Goal: Task Accomplishment & Management: Manage account settings

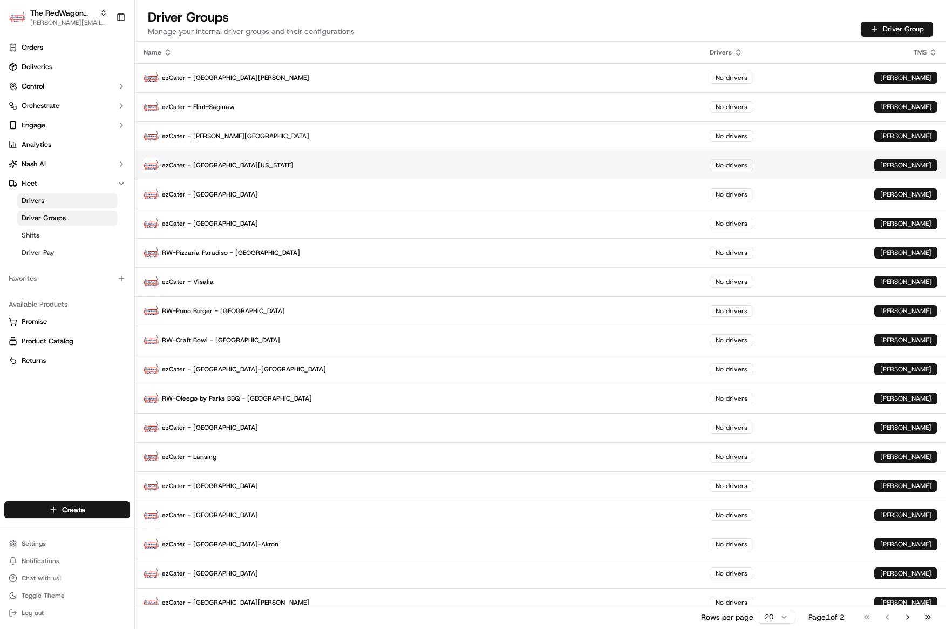
scroll to position [42, 0]
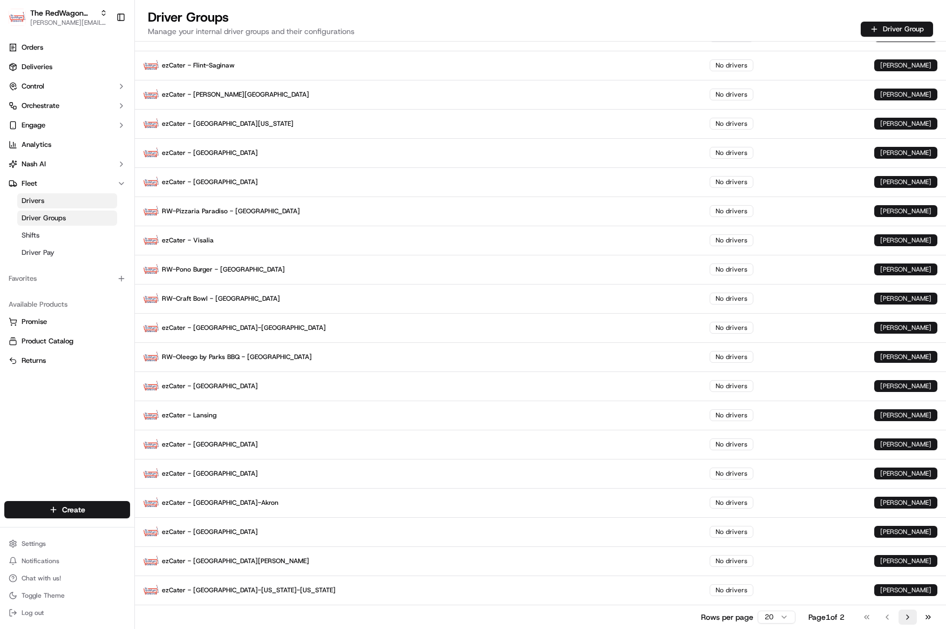
click at [912, 618] on button "Go to next page" at bounding box center [907, 616] width 18 height 15
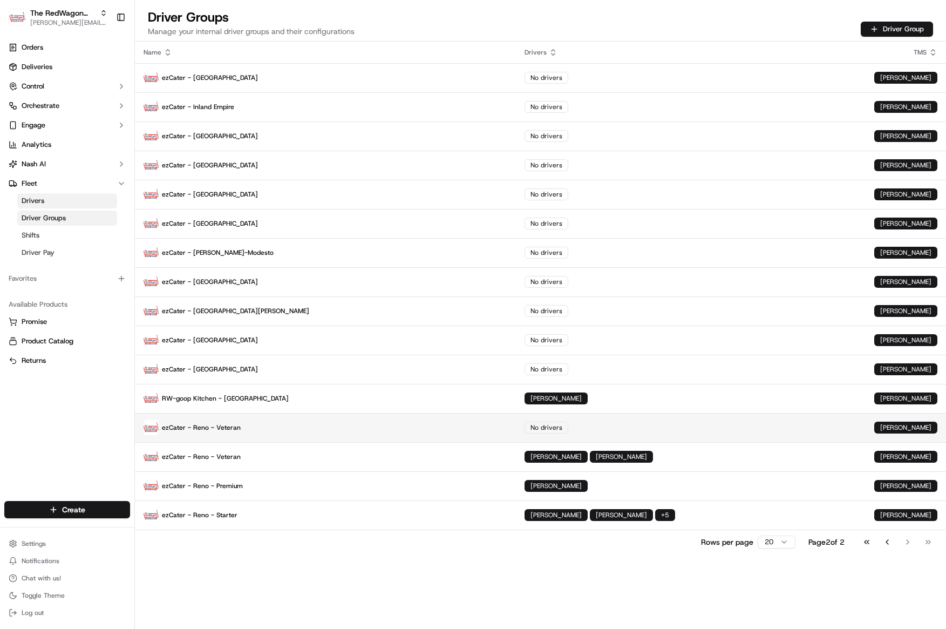
click at [516, 432] on td "No drivers" at bounding box center [691, 427] width 350 height 29
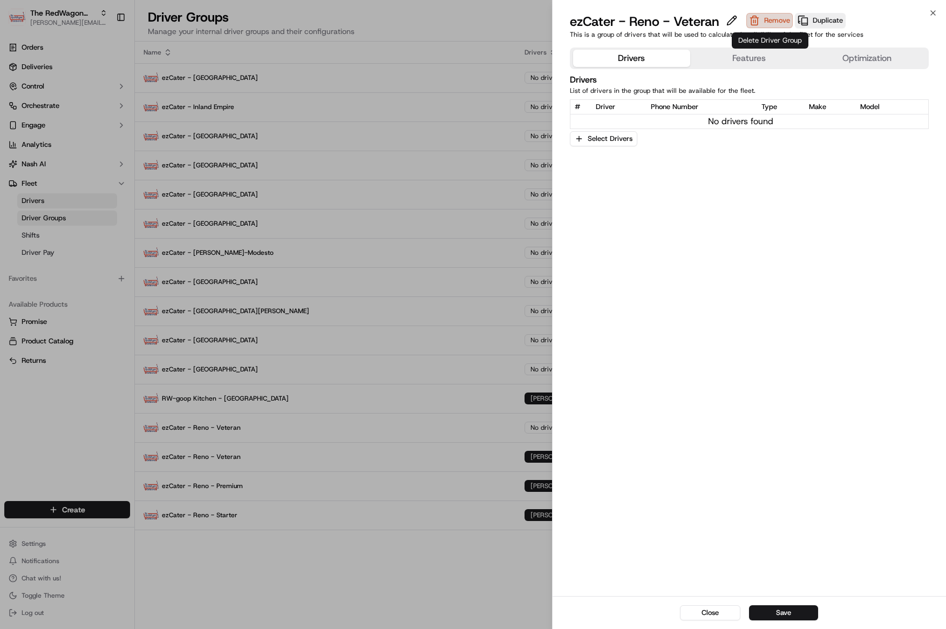
click at [770, 25] on button "Remove" at bounding box center [769, 20] width 46 height 15
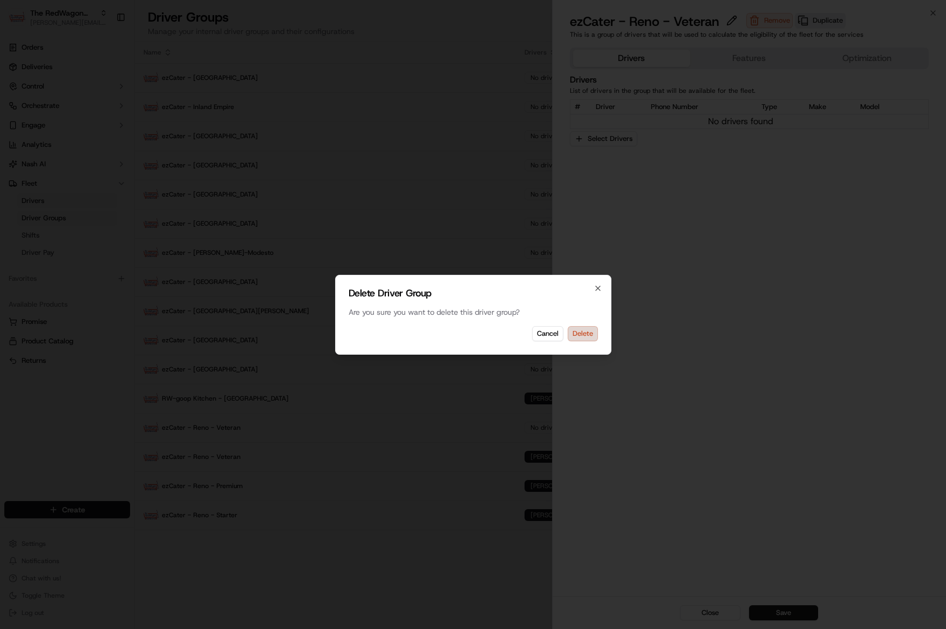
click at [584, 331] on button "Delete" at bounding box center [583, 333] width 30 height 15
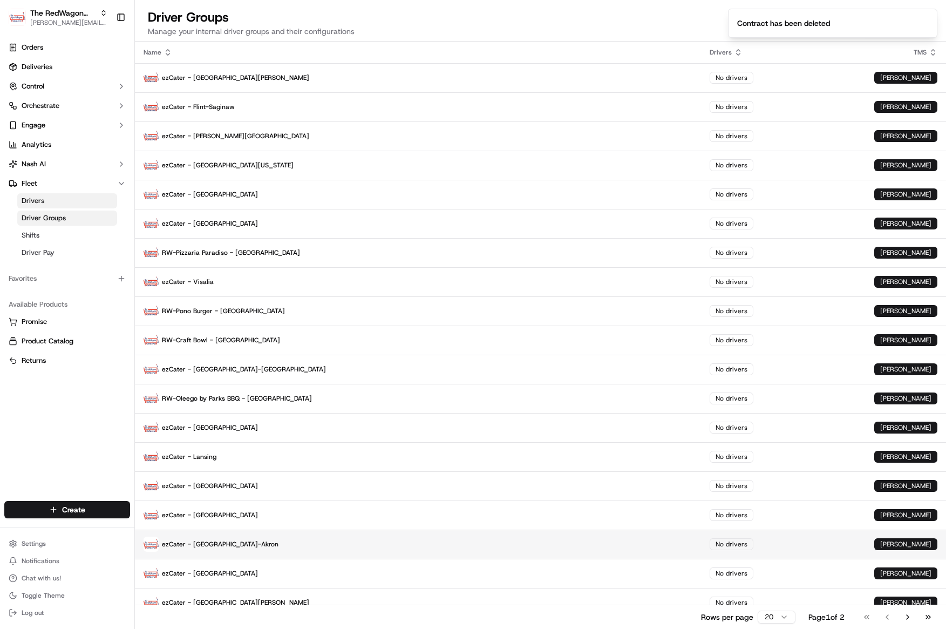
scroll to position [42, 0]
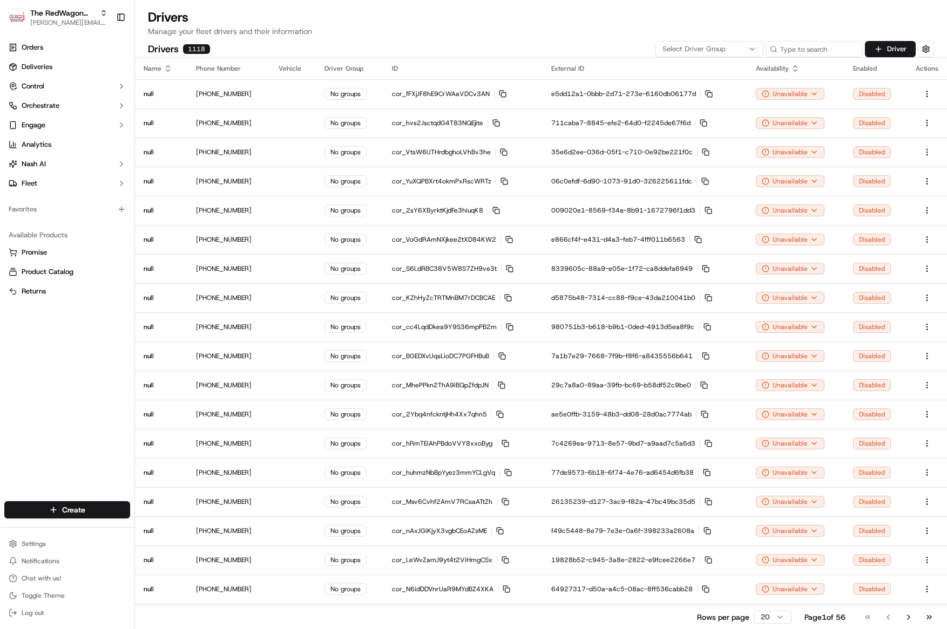
click at [721, 47] on span "Select Driver Group" at bounding box center [693, 49] width 63 height 10
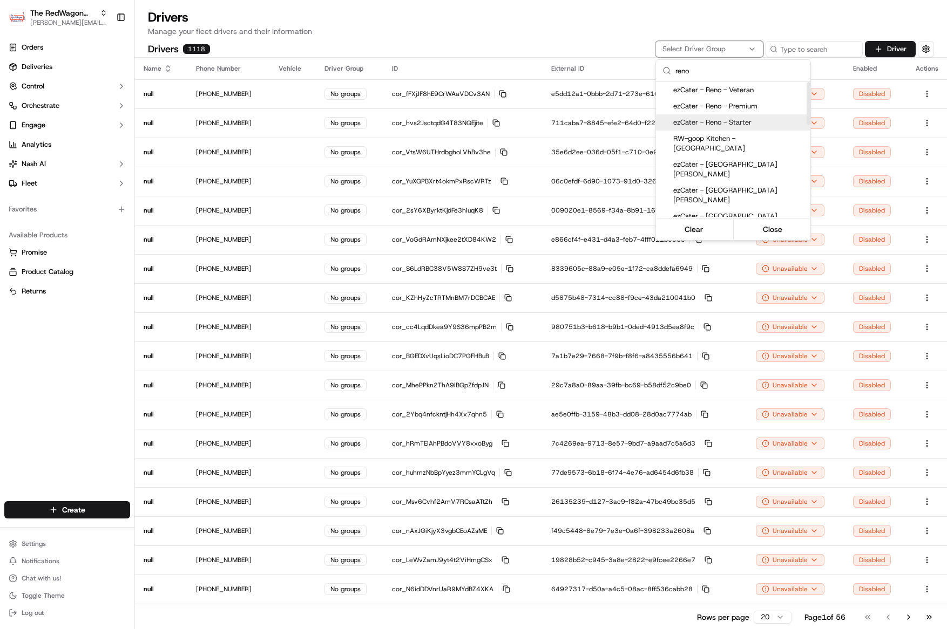
type input "reno"
click at [733, 123] on span "ezCater - Reno - Starter" at bounding box center [739, 123] width 133 height 10
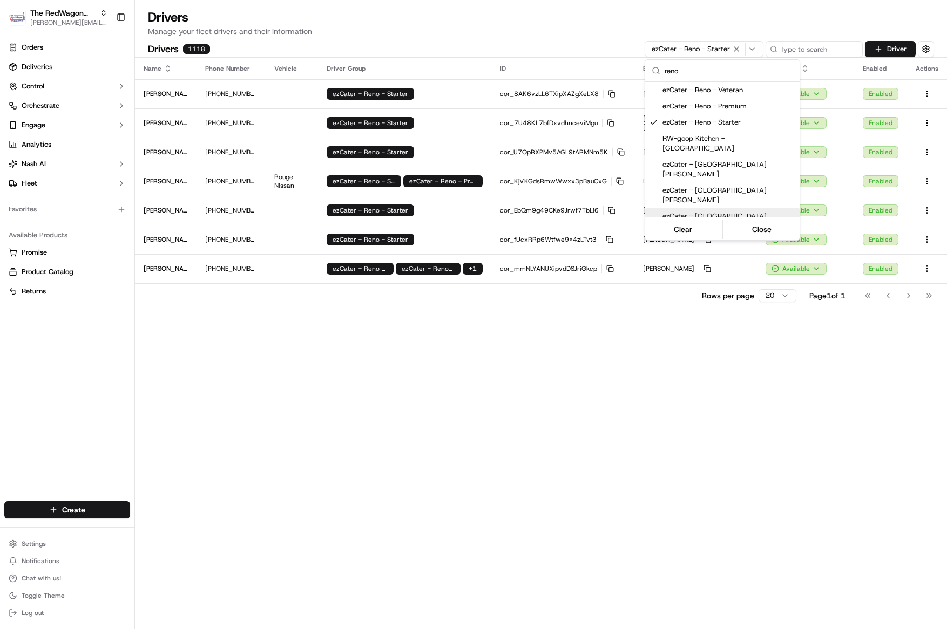
click at [636, 376] on html "The RedWagon Delivers [EMAIL_ADDRESS][DOMAIN_NAME] Toggle Sidebar Orders Delive…" at bounding box center [473, 314] width 947 height 629
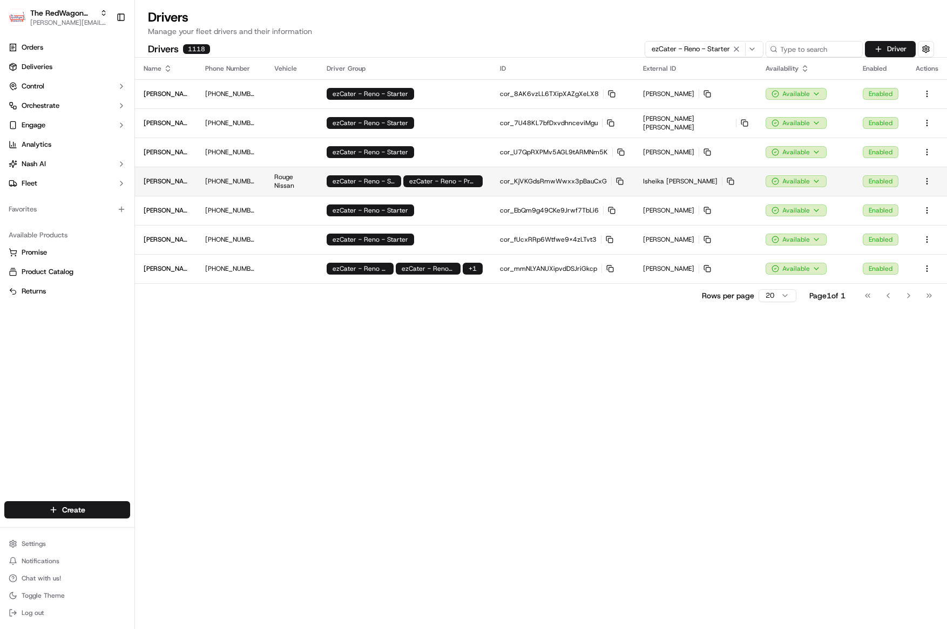
click at [476, 181] on span "ezCater - Reno - Premium" at bounding box center [442, 181] width 67 height 9
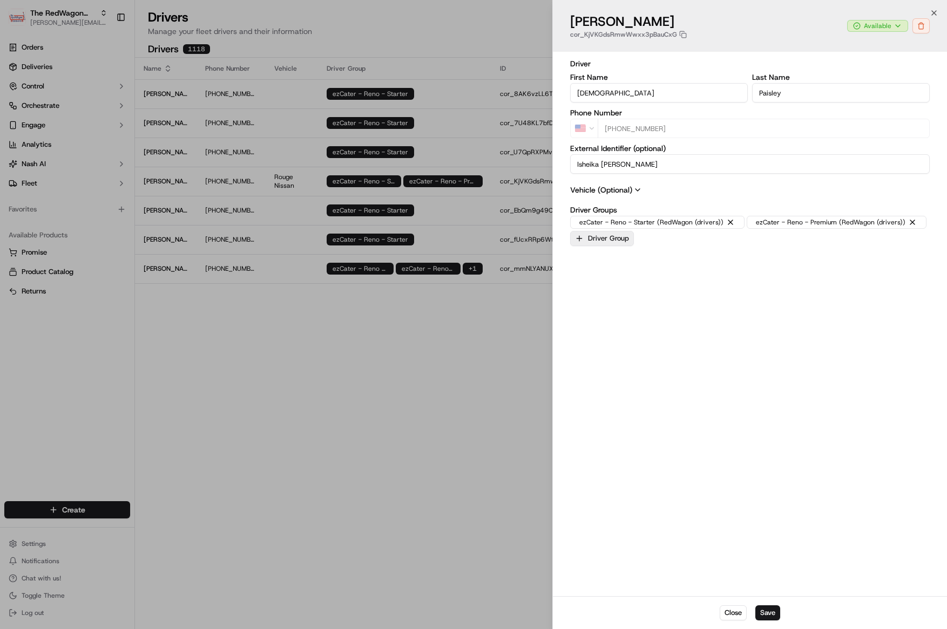
click at [605, 239] on button "Driver Group" at bounding box center [602, 238] width 64 height 15
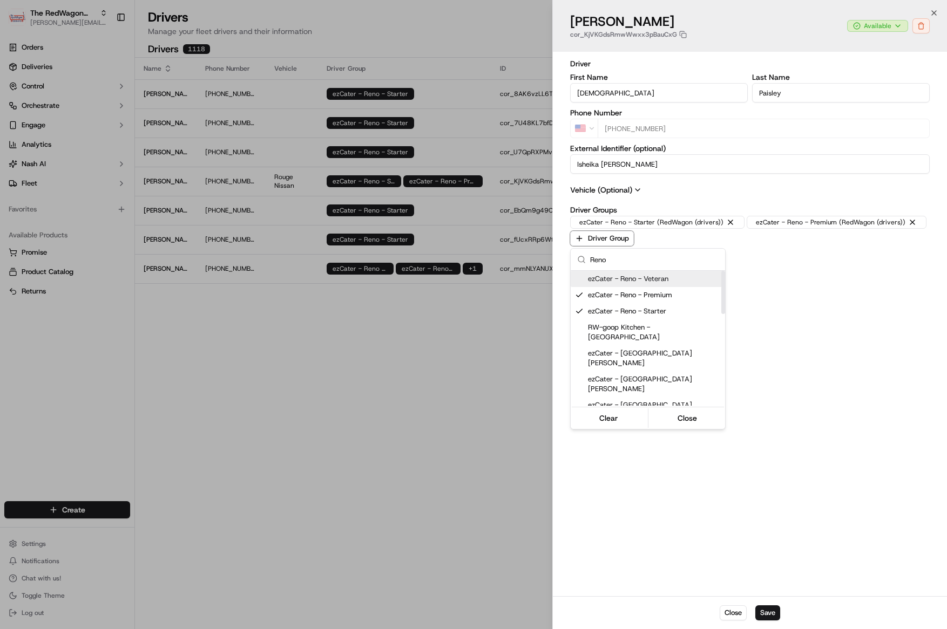
type input "Reno"
click at [621, 282] on span "ezCater - Reno - Veteran" at bounding box center [654, 279] width 133 height 10
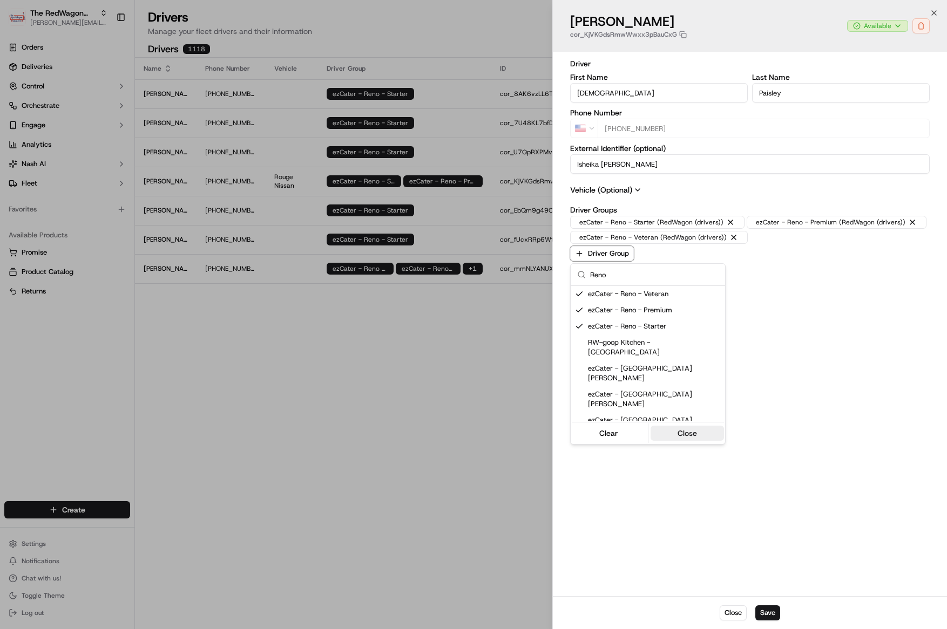
click at [692, 436] on button "Close" at bounding box center [687, 433] width 74 height 15
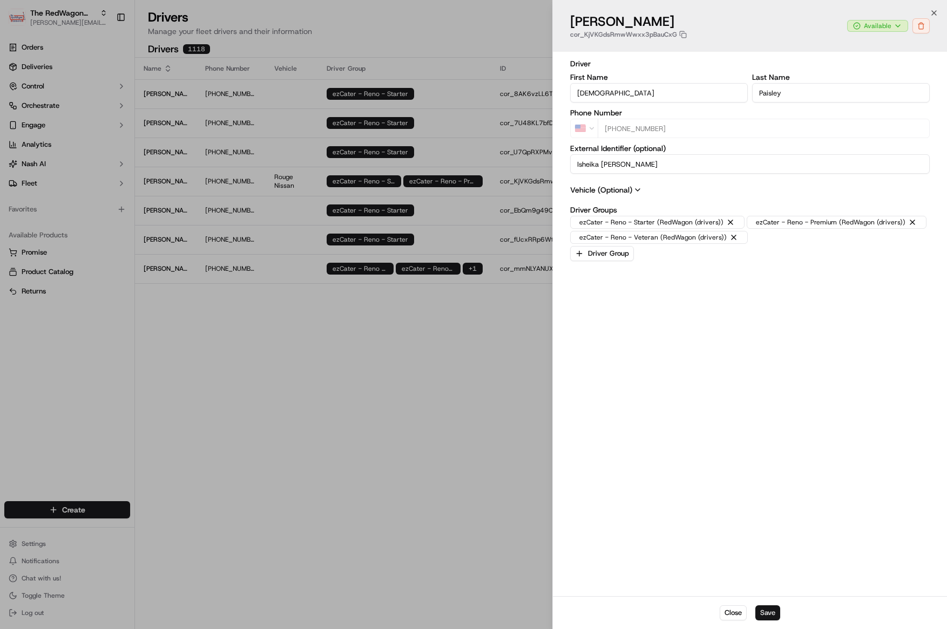
click at [767, 614] on button "Save" at bounding box center [767, 612] width 25 height 15
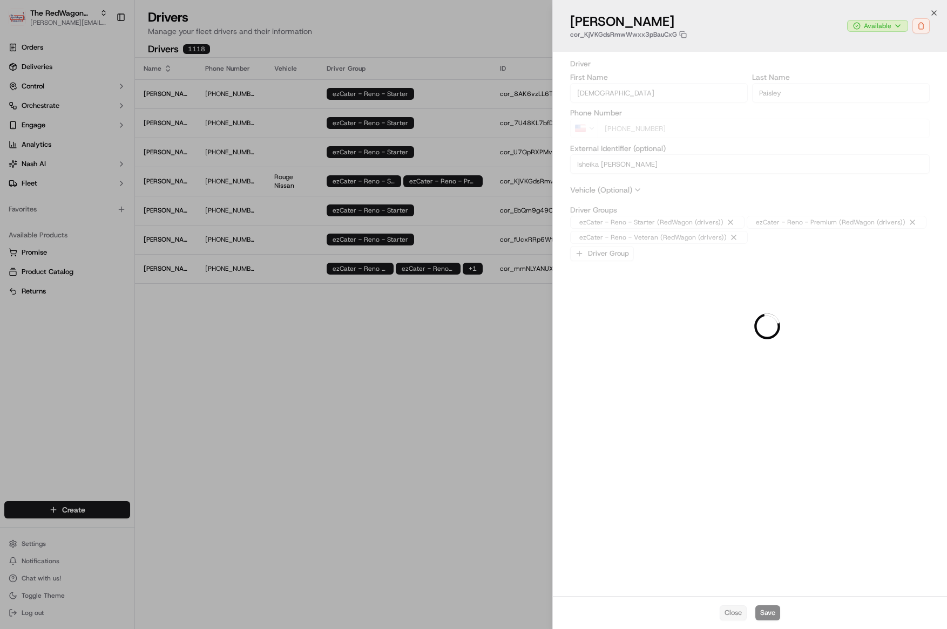
type input "+1"
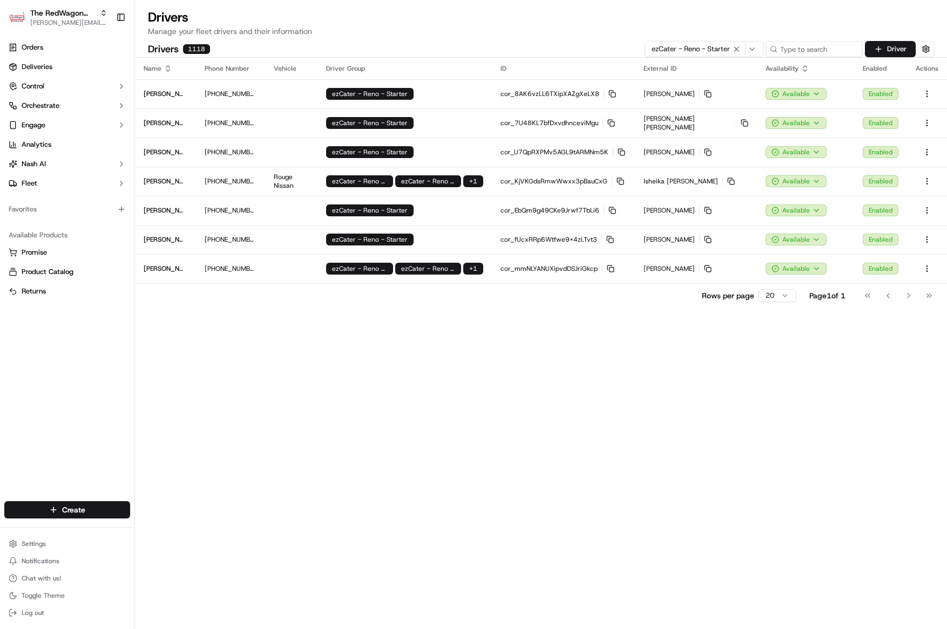
click at [738, 49] on icon "button" at bounding box center [736, 49] width 13 height 9
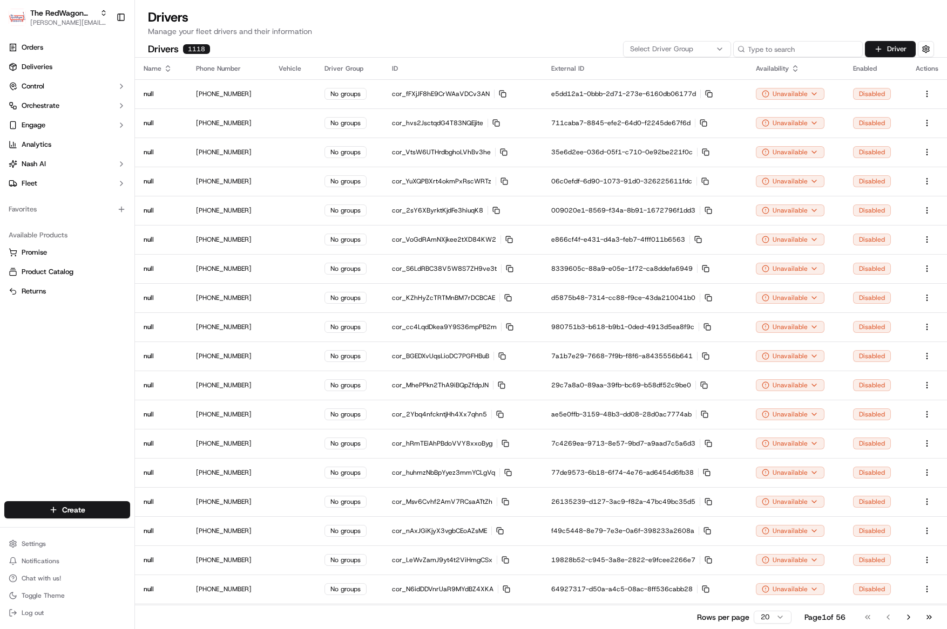
click at [794, 46] on input at bounding box center [798, 49] width 130 height 16
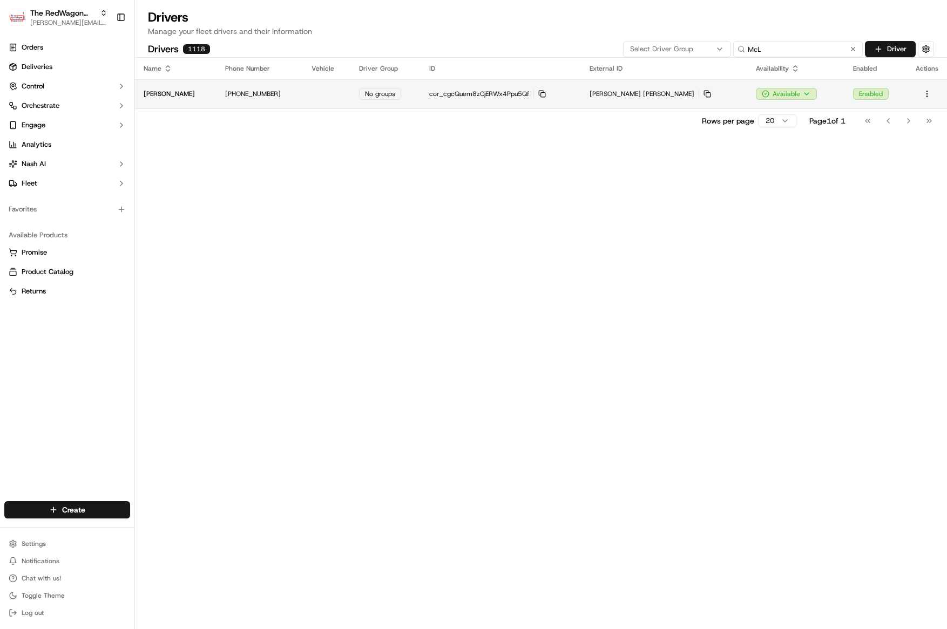
type input "McL"
click at [309, 94] on td at bounding box center [326, 93] width 47 height 29
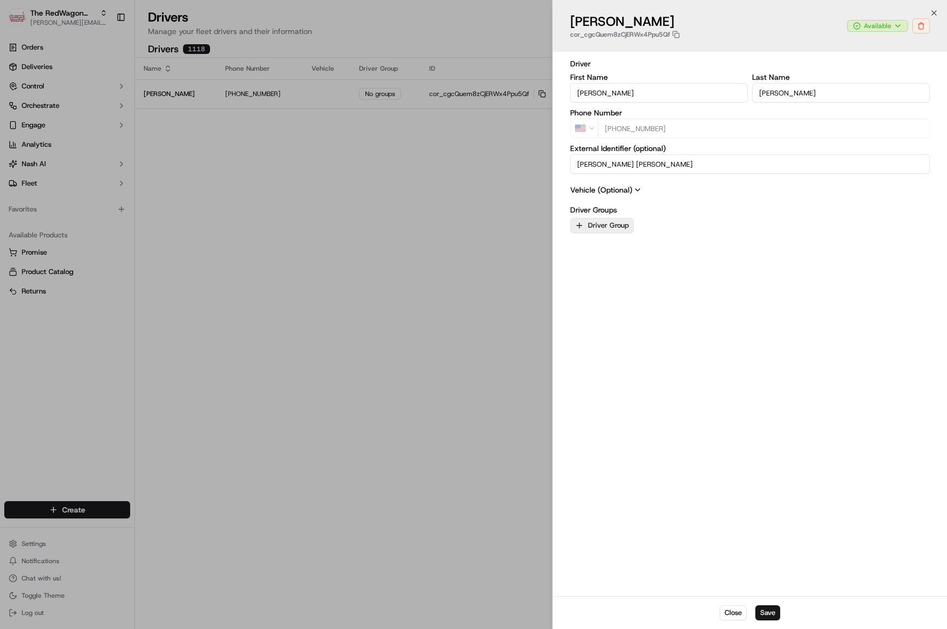
click at [592, 228] on button "Driver Group" at bounding box center [602, 225] width 64 height 15
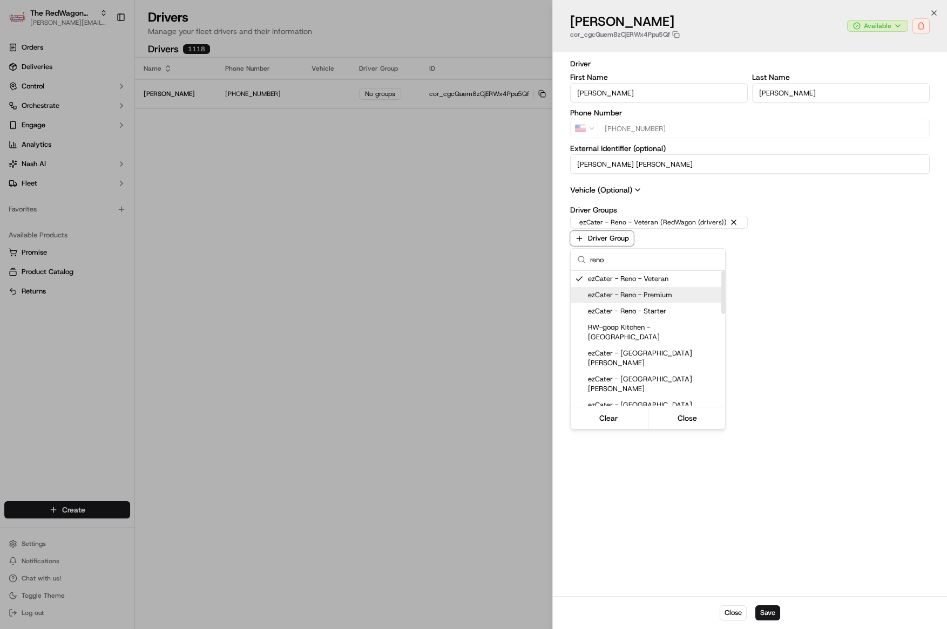
type input "reno"
click at [606, 295] on span "ezCater - Reno - Premium" at bounding box center [654, 295] width 133 height 10
click at [616, 308] on span "ezCater - Reno - Starter" at bounding box center [654, 312] width 133 height 10
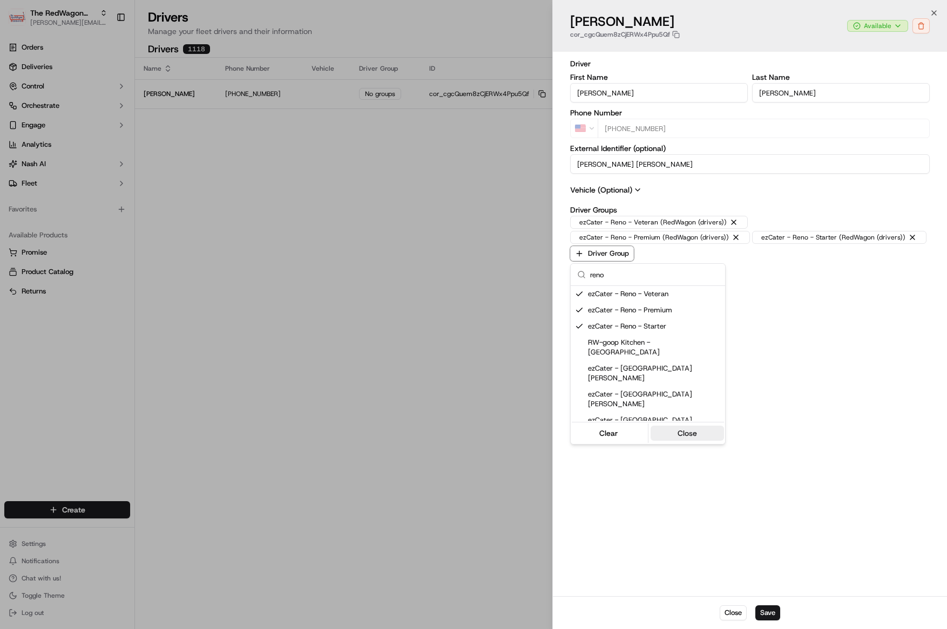
click at [675, 435] on button "Close" at bounding box center [687, 433] width 74 height 15
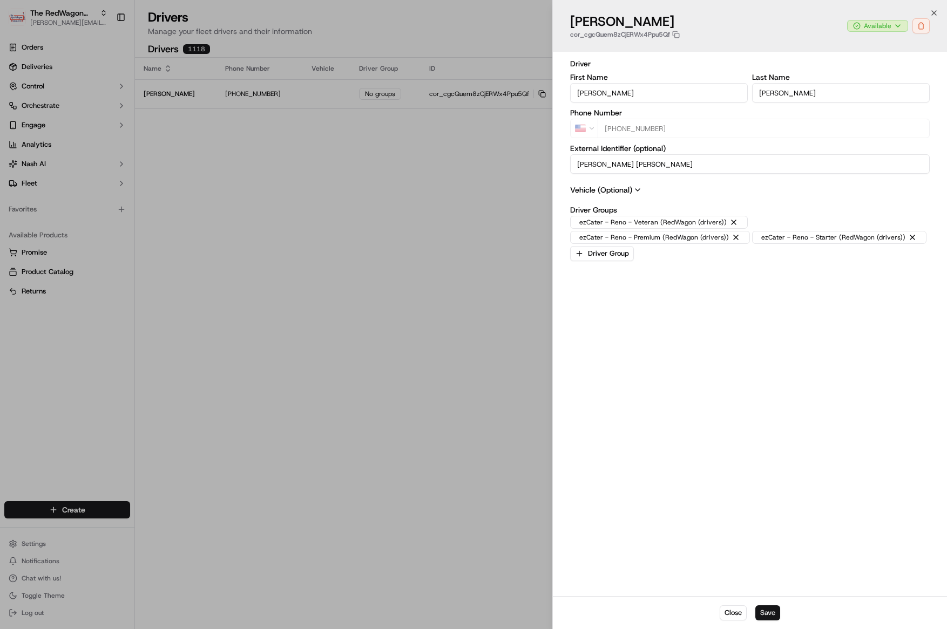
click at [766, 613] on button "Save" at bounding box center [767, 612] width 25 height 15
type input "+1"
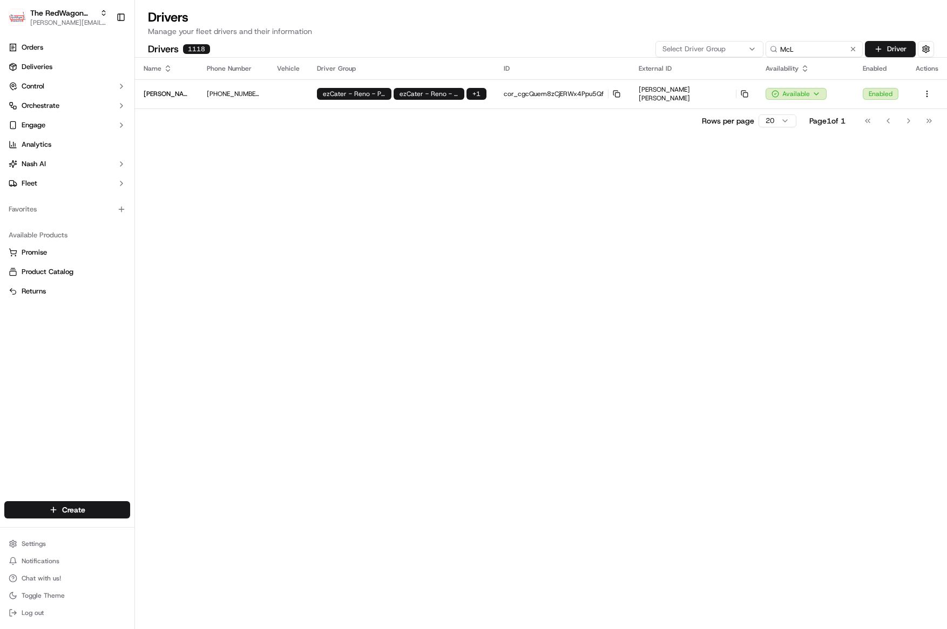
click at [740, 49] on div "Select Driver Group" at bounding box center [709, 49] width 103 height 10
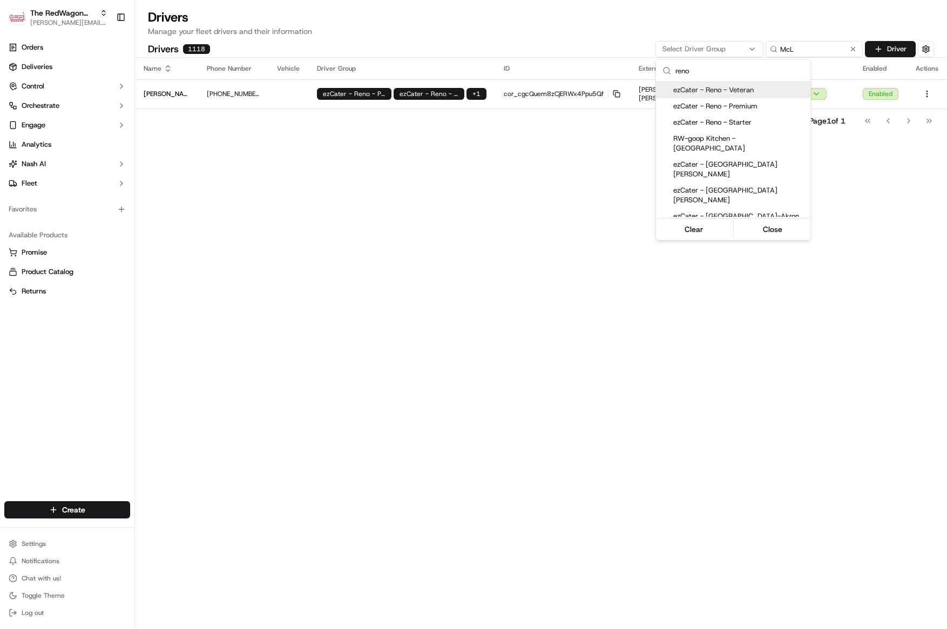
click at [855, 49] on html "The RedWagon Delivers [EMAIL_ADDRESS][DOMAIN_NAME] Toggle Sidebar Orders Delive…" at bounding box center [473, 314] width 947 height 629
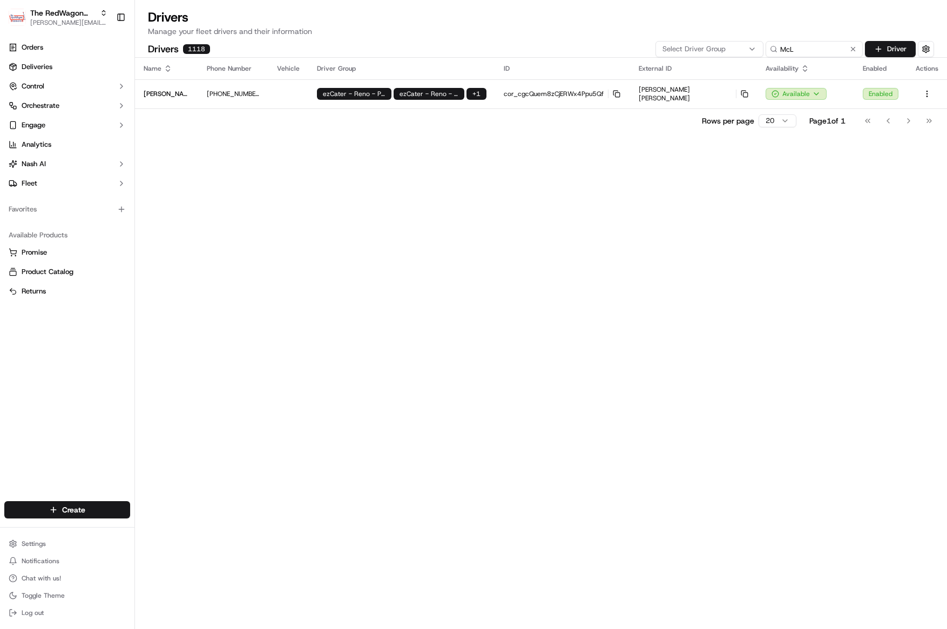
click at [854, 49] on button at bounding box center [852, 49] width 11 height 11
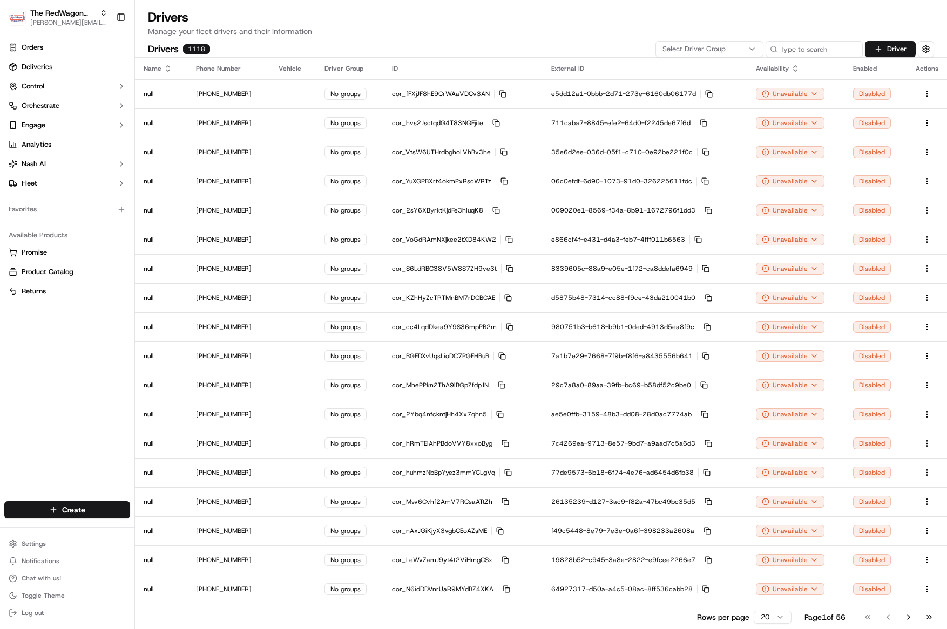
click at [757, 51] on div "Select Driver Group" at bounding box center [709, 49] width 103 height 10
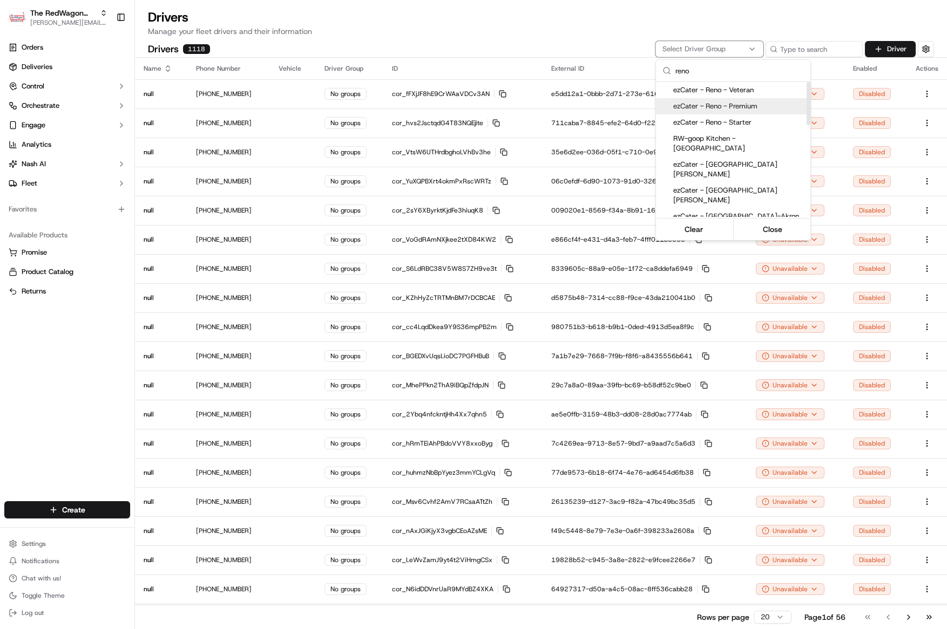
click at [741, 103] on span "ezCater - Reno - Premium" at bounding box center [739, 106] width 133 height 10
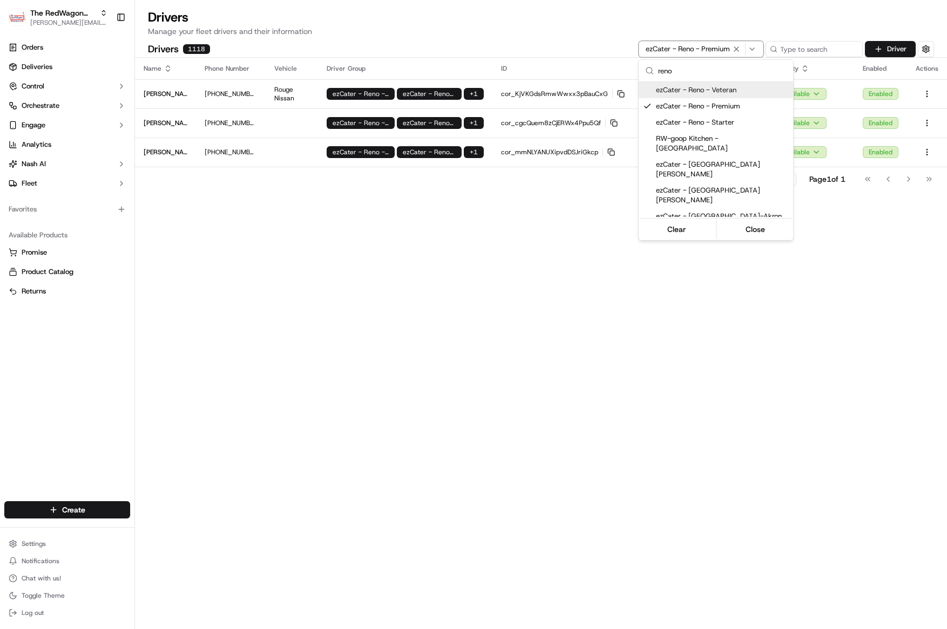
click at [753, 49] on icon "button" at bounding box center [752, 49] width 4 height 2
click at [731, 90] on span "ezCater - Reno - Veteran" at bounding box center [722, 90] width 133 height 10
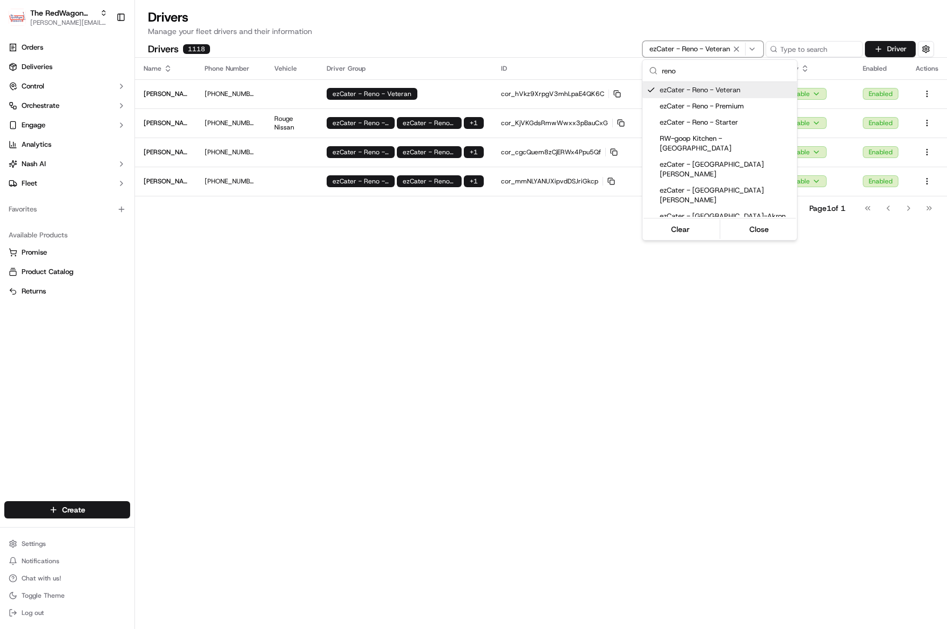
click at [464, 96] on html "The RedWagon Delivers [EMAIL_ADDRESS][DOMAIN_NAME] Toggle Sidebar Orders Delive…" at bounding box center [473, 314] width 947 height 629
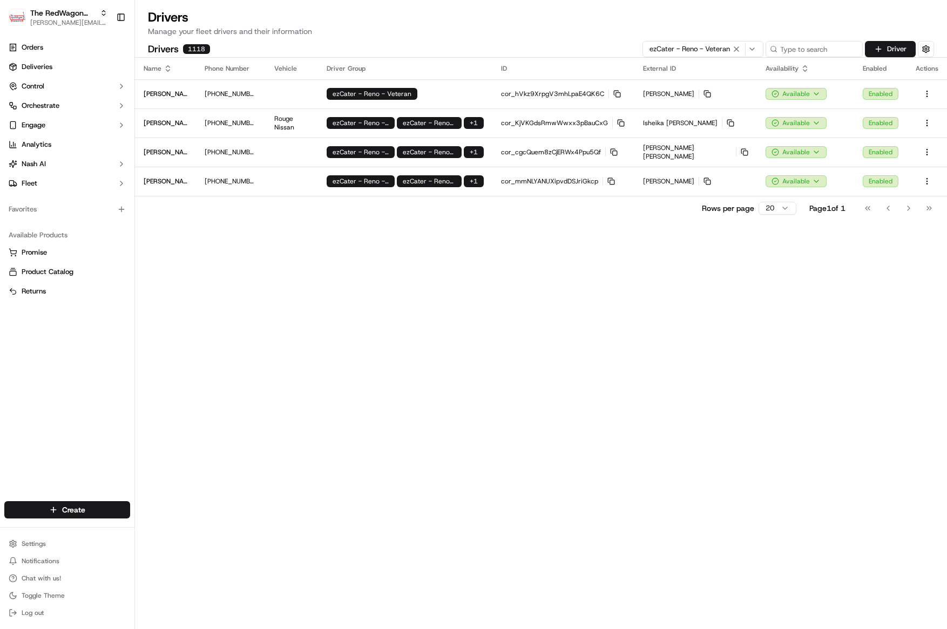
click at [464, 96] on div "ezCater - Reno - Veteran" at bounding box center [404, 94] width 157 height 12
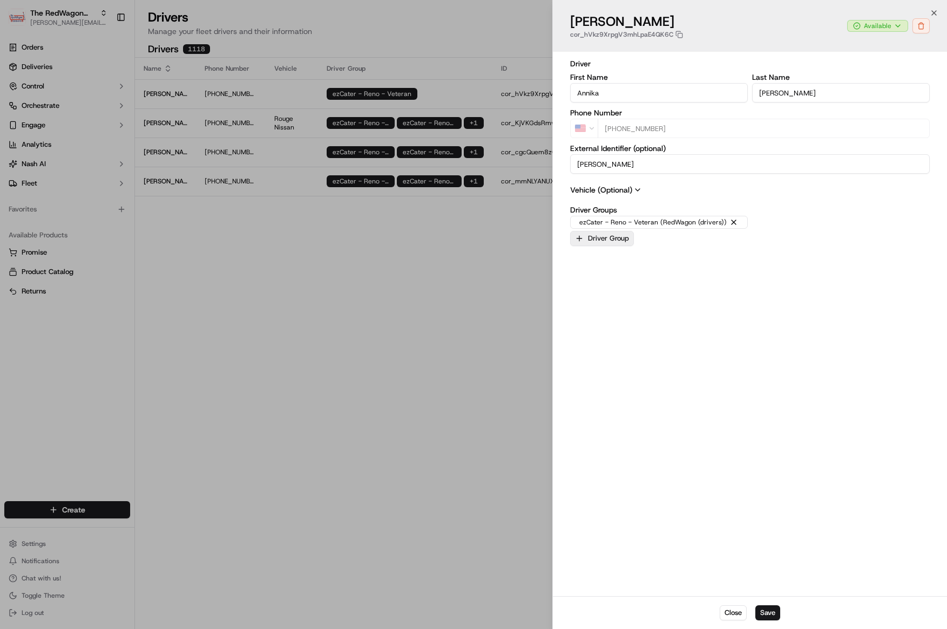
click at [615, 236] on button "Driver Group" at bounding box center [602, 238] width 64 height 15
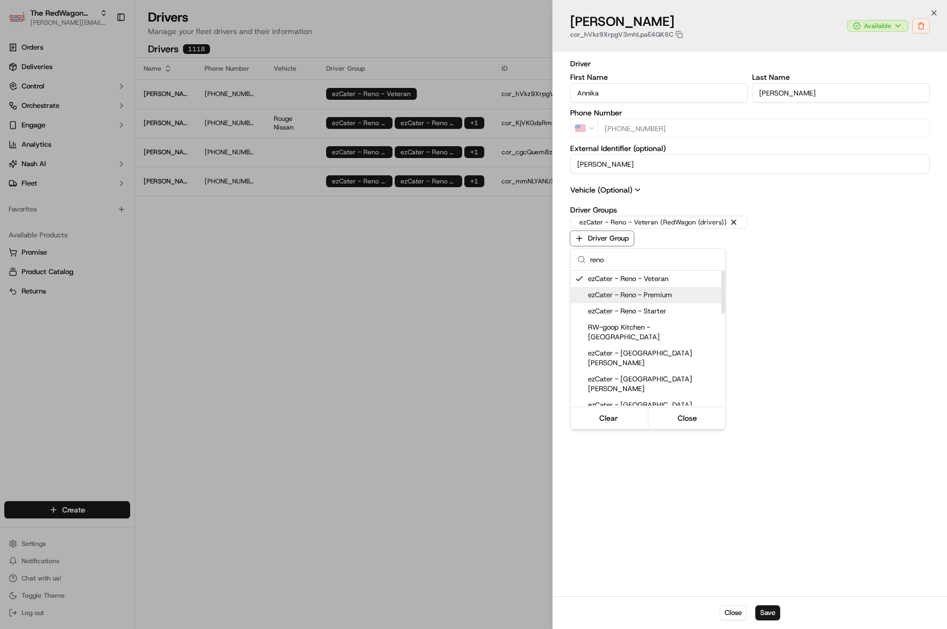
type input "reno"
click at [645, 296] on span "ezCater - Reno - Premium" at bounding box center [654, 295] width 133 height 10
click at [643, 305] on div "ezCater - Reno - Starter" at bounding box center [647, 311] width 154 height 16
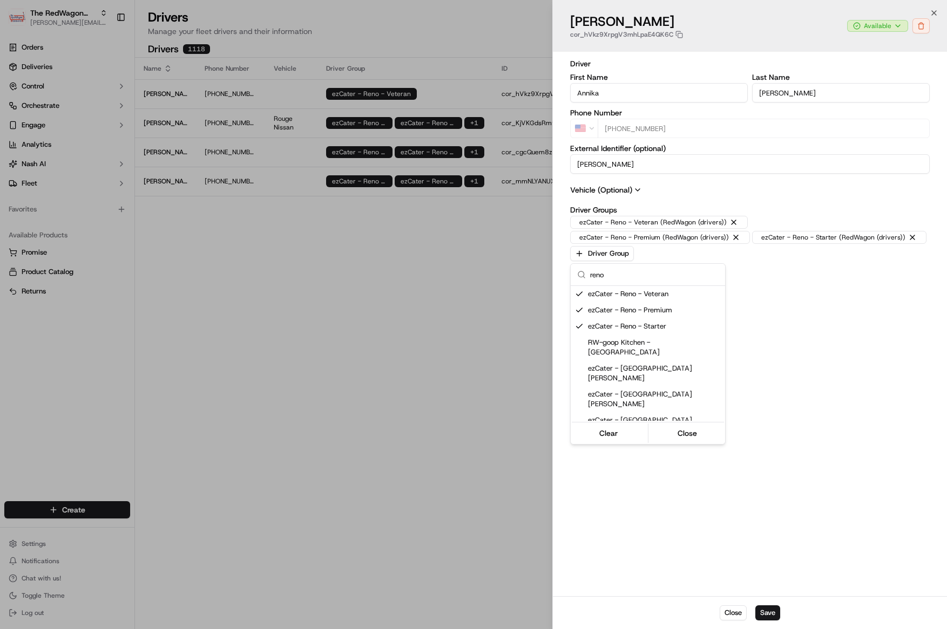
click at [773, 607] on div at bounding box center [473, 314] width 947 height 629
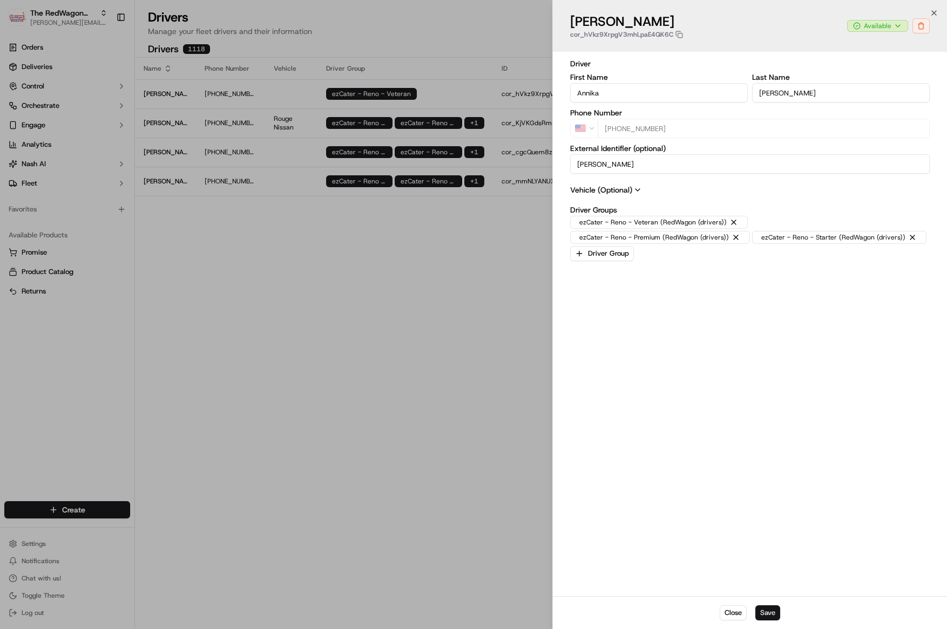
click at [771, 610] on button "Save" at bounding box center [767, 612] width 25 height 15
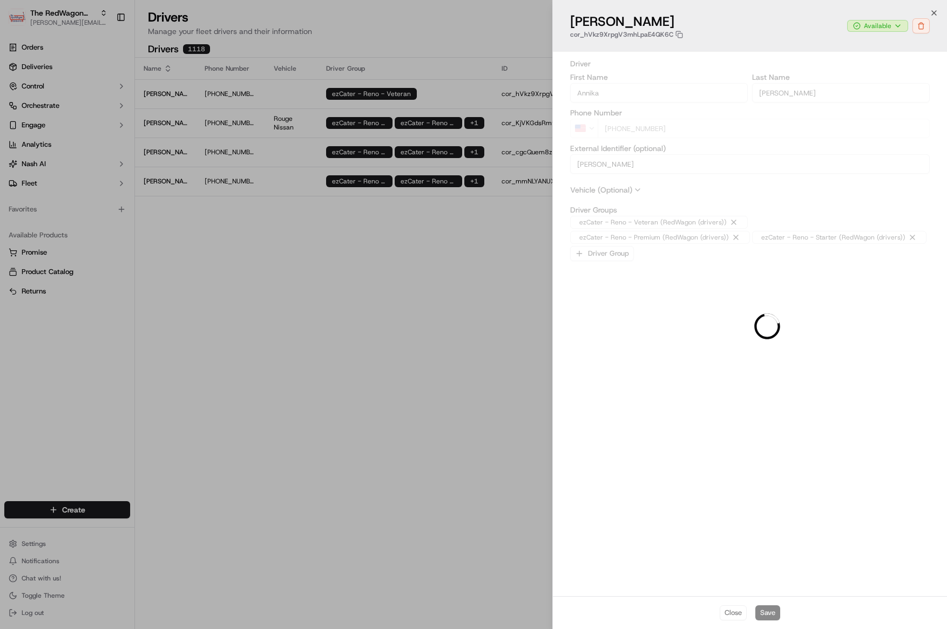
type input "+1"
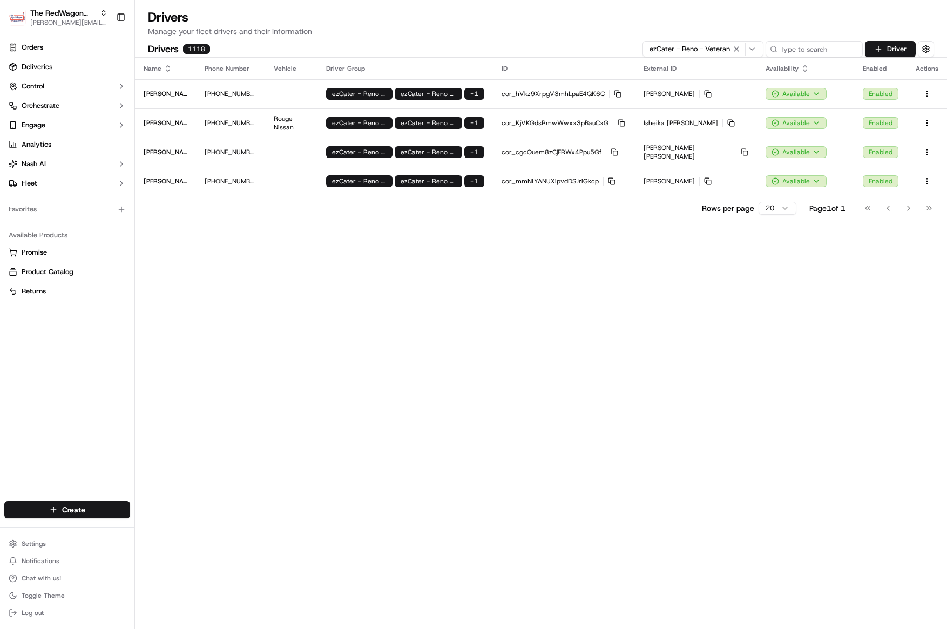
drag, startPoint x: 737, startPoint y: 49, endPoint x: 761, endPoint y: 49, distance: 24.3
click at [761, 49] on button "ezCater - Reno - Veteran" at bounding box center [702, 49] width 121 height 16
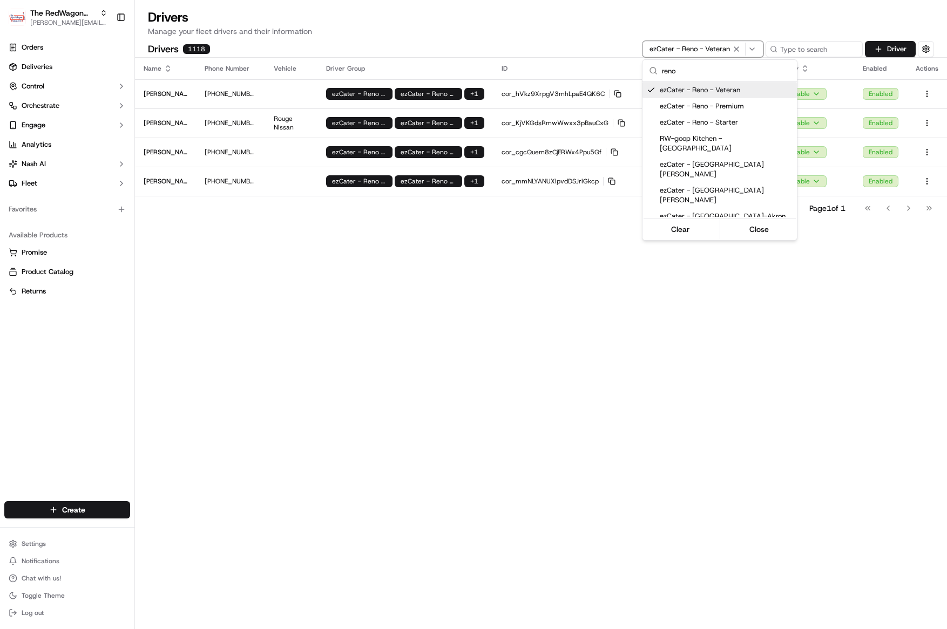
scroll to position [5, 0]
click at [759, 50] on html "The RedWagon Delivers [EMAIL_ADDRESS][DOMAIN_NAME] Toggle Sidebar Orders Delive…" at bounding box center [473, 314] width 947 height 629
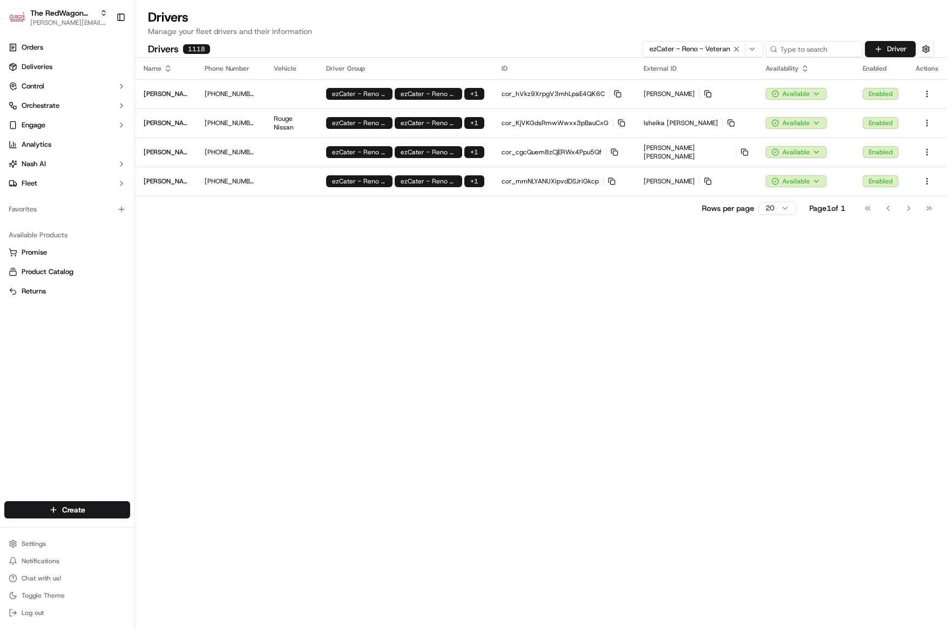
click at [759, 50] on div "ezCater - Reno - Veteran" at bounding box center [702, 49] width 115 height 13
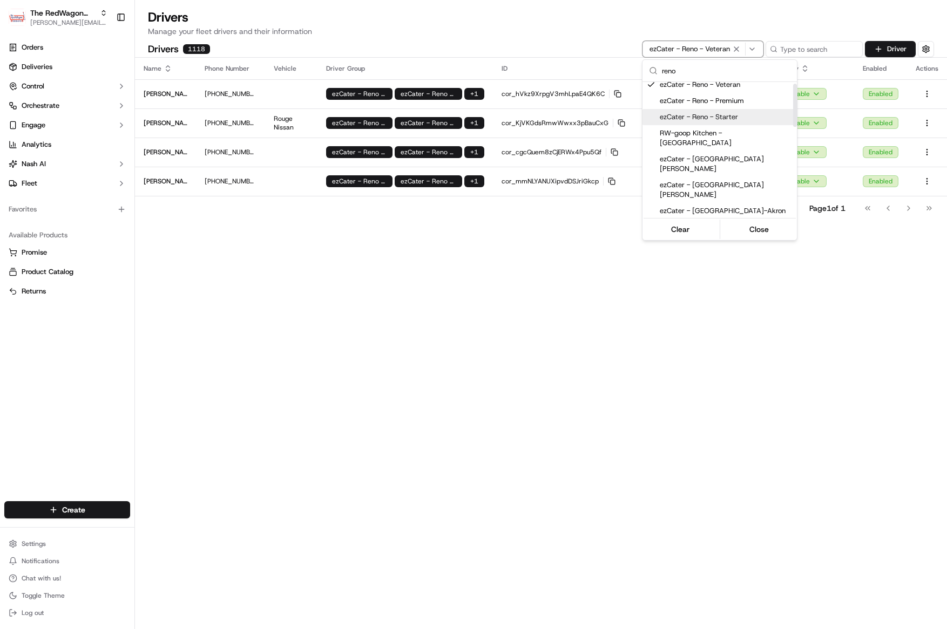
click at [716, 114] on span "ezCater - Reno - Starter" at bounding box center [725, 117] width 133 height 10
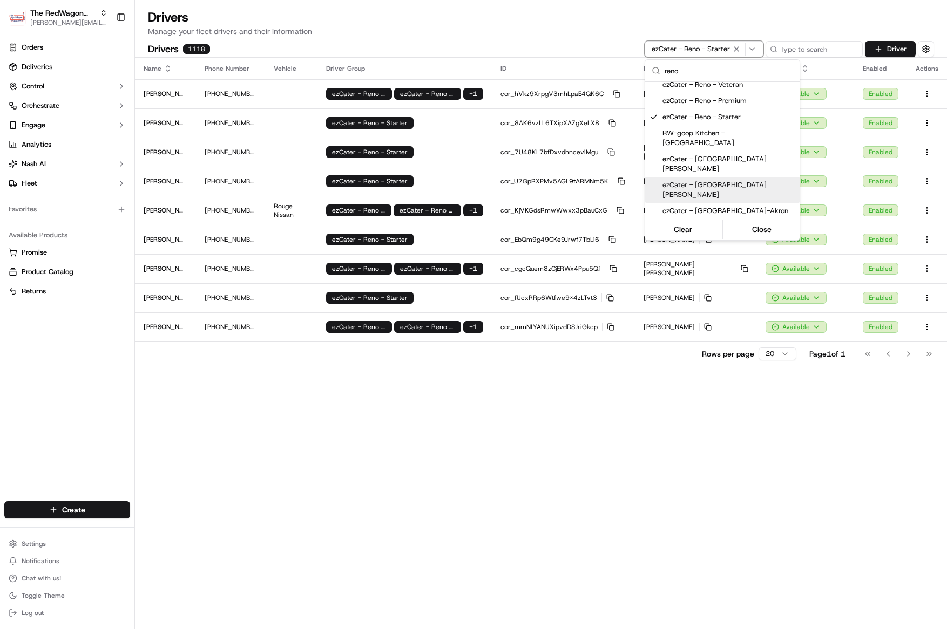
click at [369, 549] on html "The RedWagon Delivers [EMAIL_ADDRESS][DOMAIN_NAME] Toggle Sidebar Orders Delive…" at bounding box center [473, 314] width 947 height 629
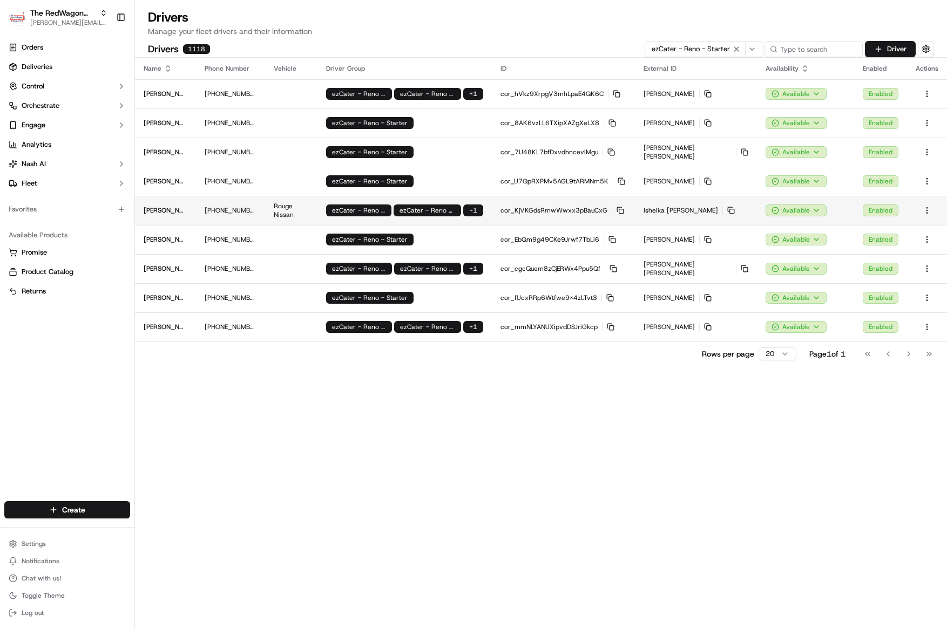
click at [542, 215] on td "cor_KjVKGdsRmwWwxx3pBauCxG Copy cor_KjVKGdsRmwWwxx3pBauCxG" at bounding box center [563, 210] width 143 height 29
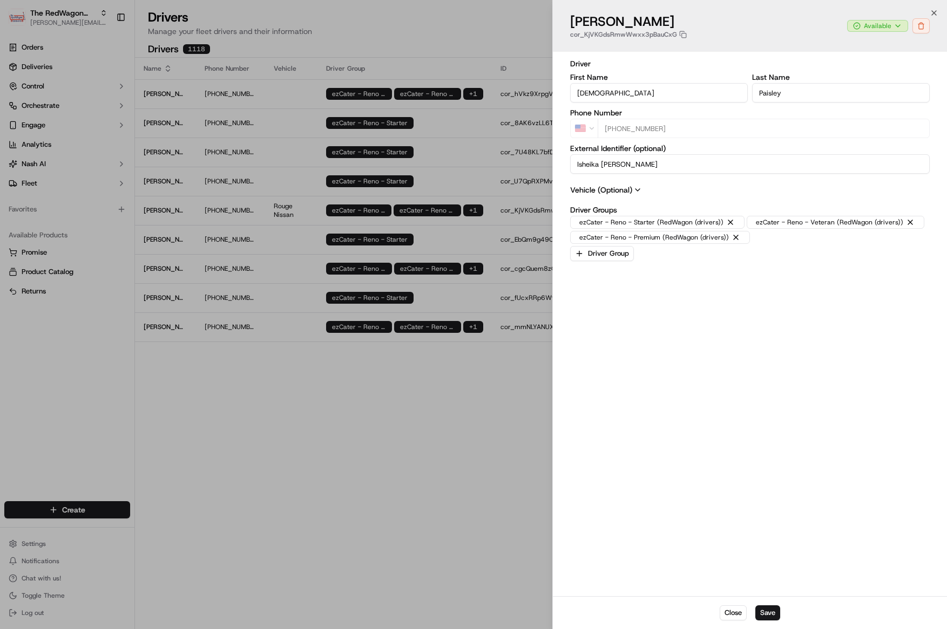
type input "+1"
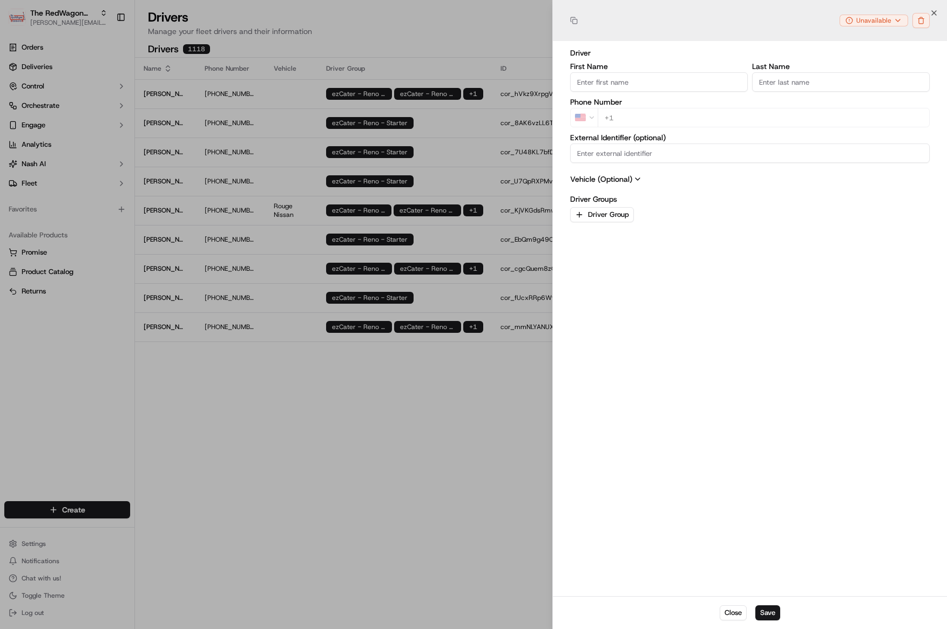
click at [352, 485] on div at bounding box center [473, 314] width 947 height 629
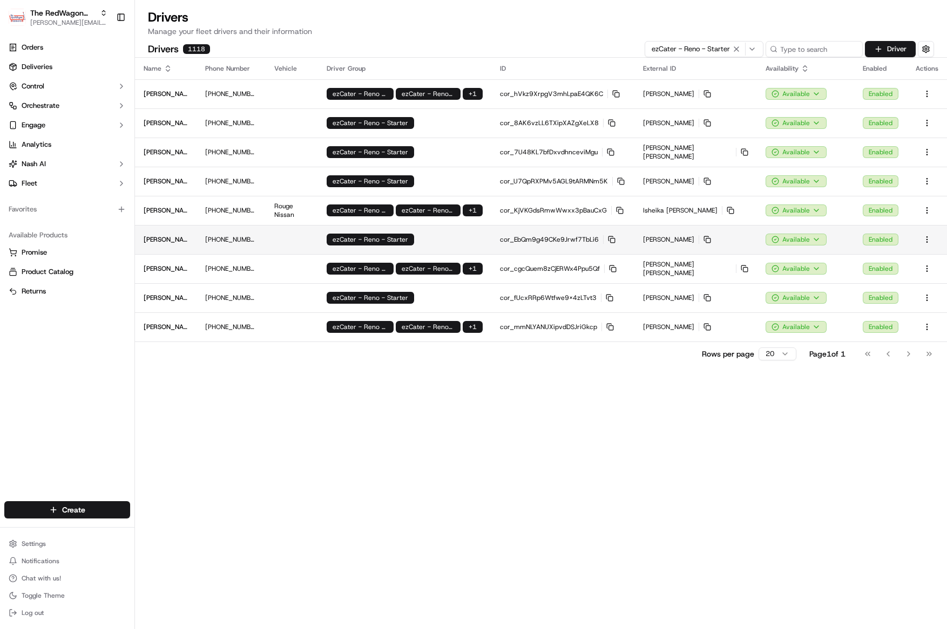
click at [595, 239] on p "cor_EbQm9g49CKe9Jrwf7TbLi6 Copy cor_EbQm9g49CKe9Jrwf7TbLi6" at bounding box center [563, 239] width 126 height 9
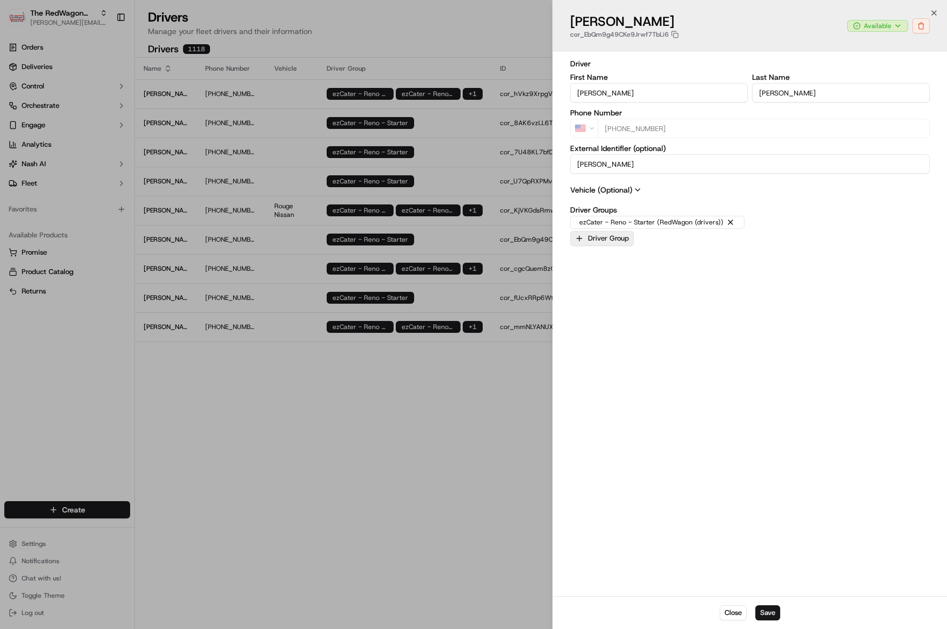
click at [595, 237] on button "Driver Group" at bounding box center [602, 238] width 64 height 15
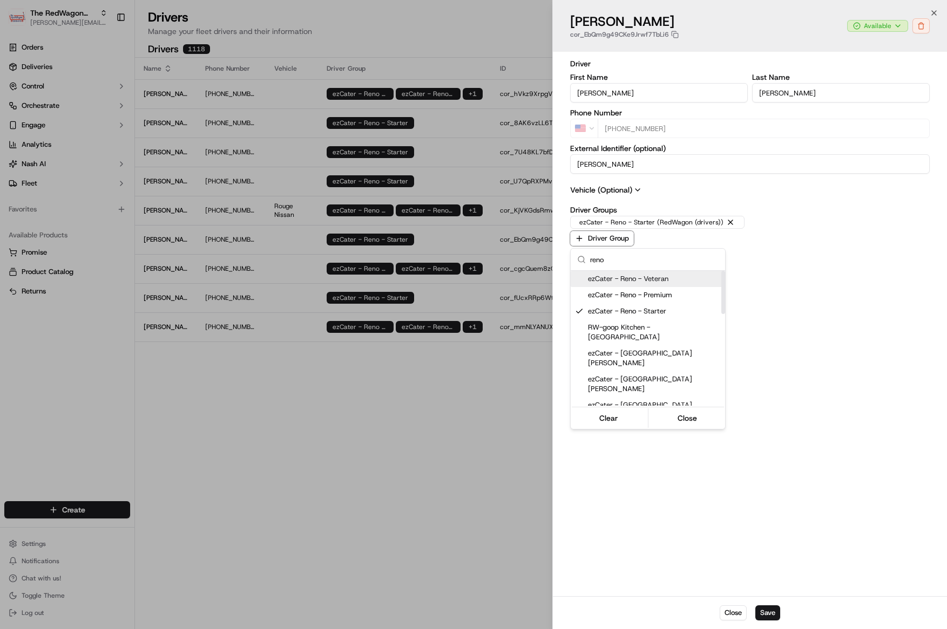
type input "reno"
click at [656, 275] on span "ezCater - Reno - Veteran" at bounding box center [654, 279] width 133 height 10
drag, startPoint x: 686, startPoint y: 416, endPoint x: 702, endPoint y: 425, distance: 17.7
click at [693, 418] on button "Close" at bounding box center [687, 418] width 74 height 15
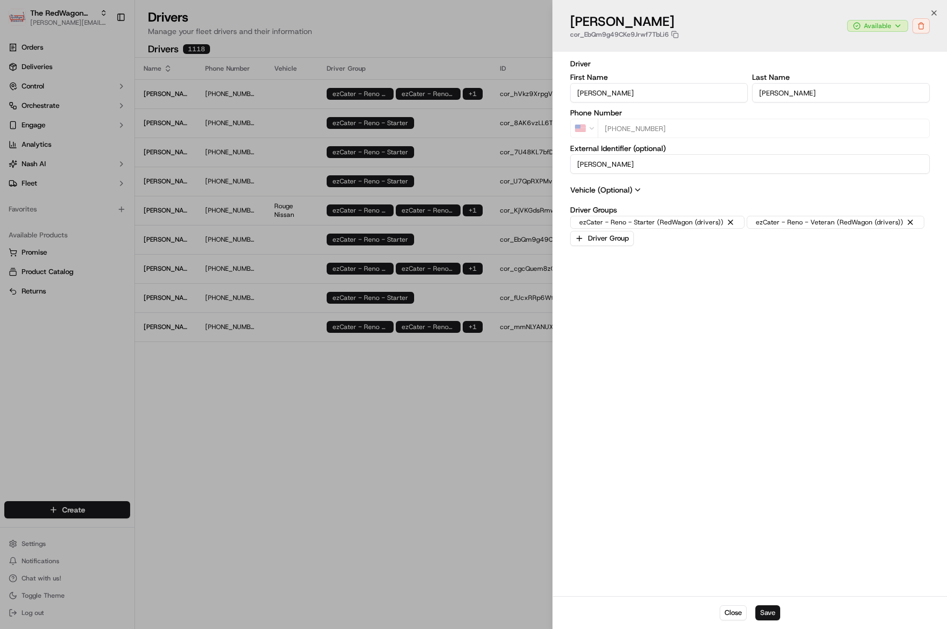
click at [764, 610] on button "Save" at bounding box center [767, 612] width 25 height 15
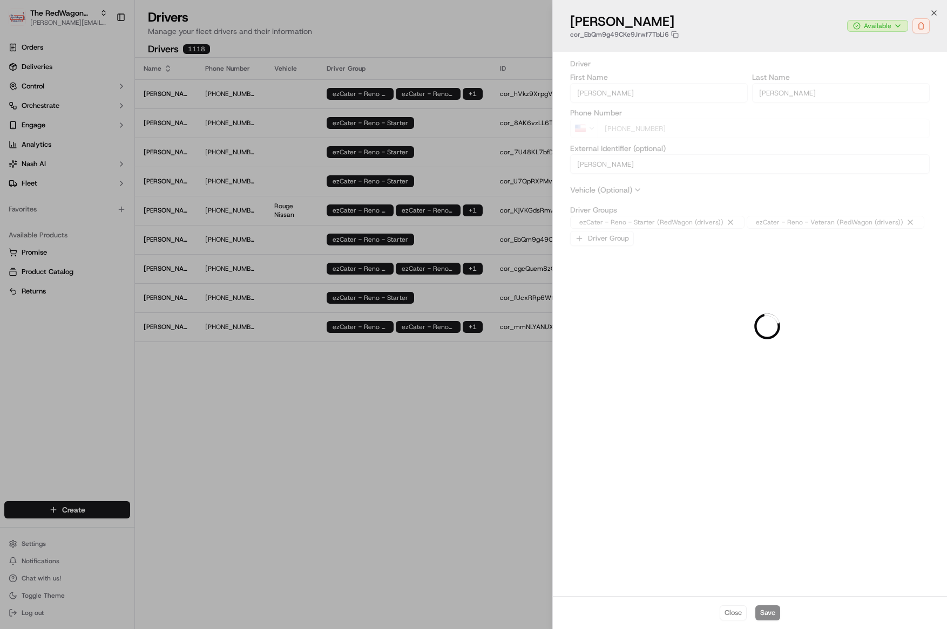
type input "+1"
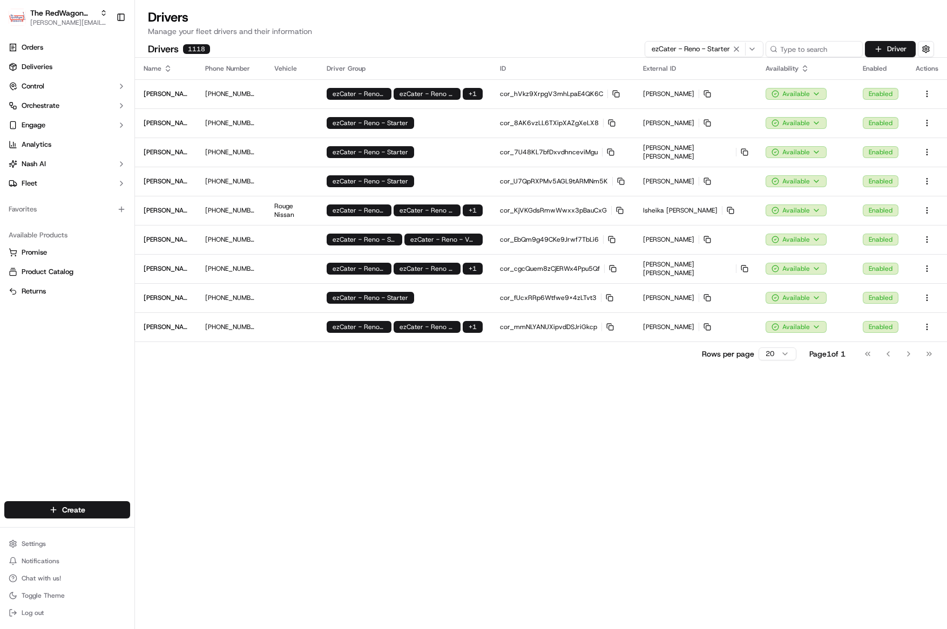
click at [737, 49] on icon "button" at bounding box center [736, 49] width 4 height 4
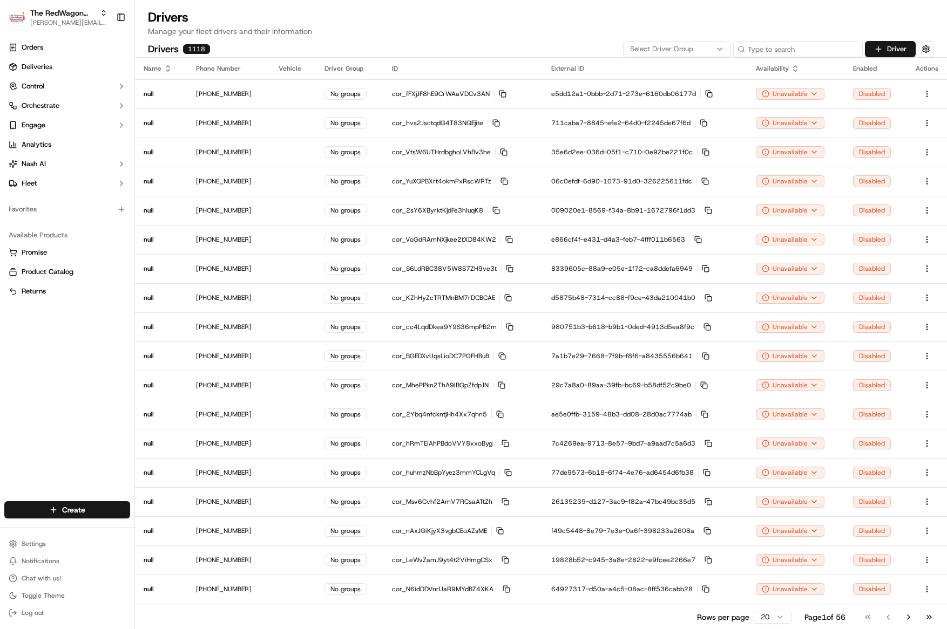
click at [804, 52] on input at bounding box center [798, 49] width 130 height 16
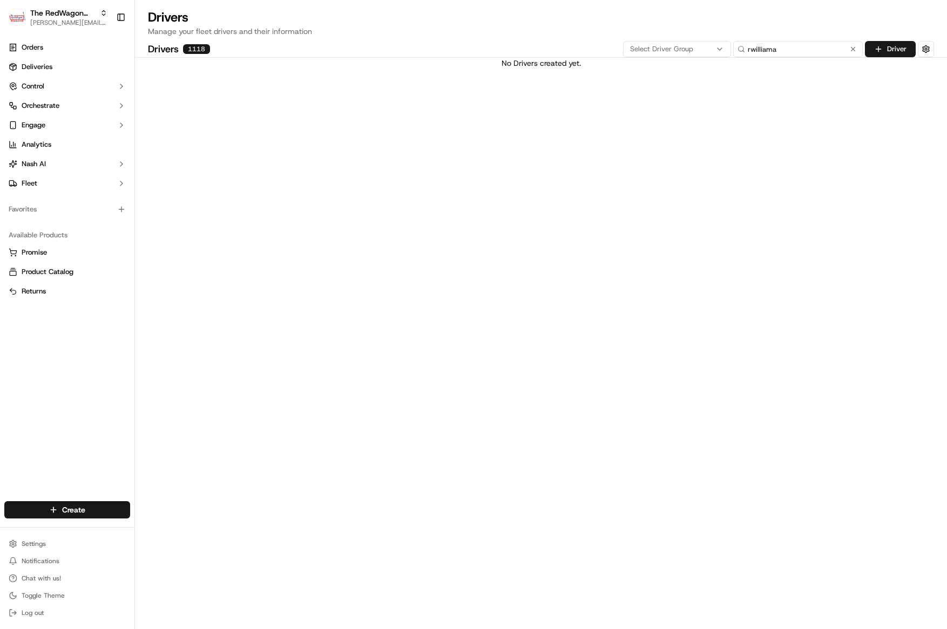
click at [815, 48] on input "rwilliama" at bounding box center [798, 49] width 130 height 16
type input "r"
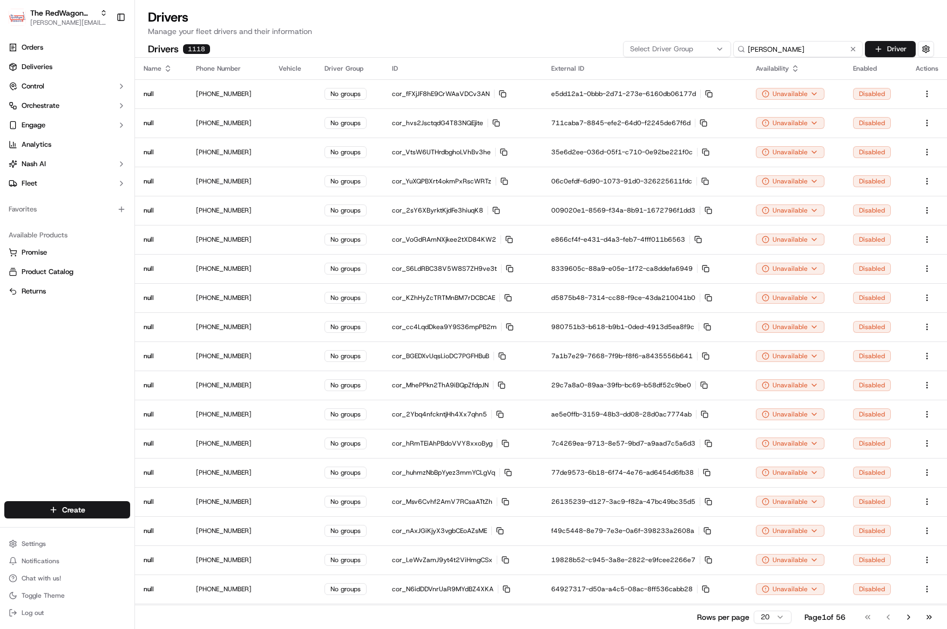
type input "[PERSON_NAME]"
